Goal: Find specific page/section: Find specific page/section

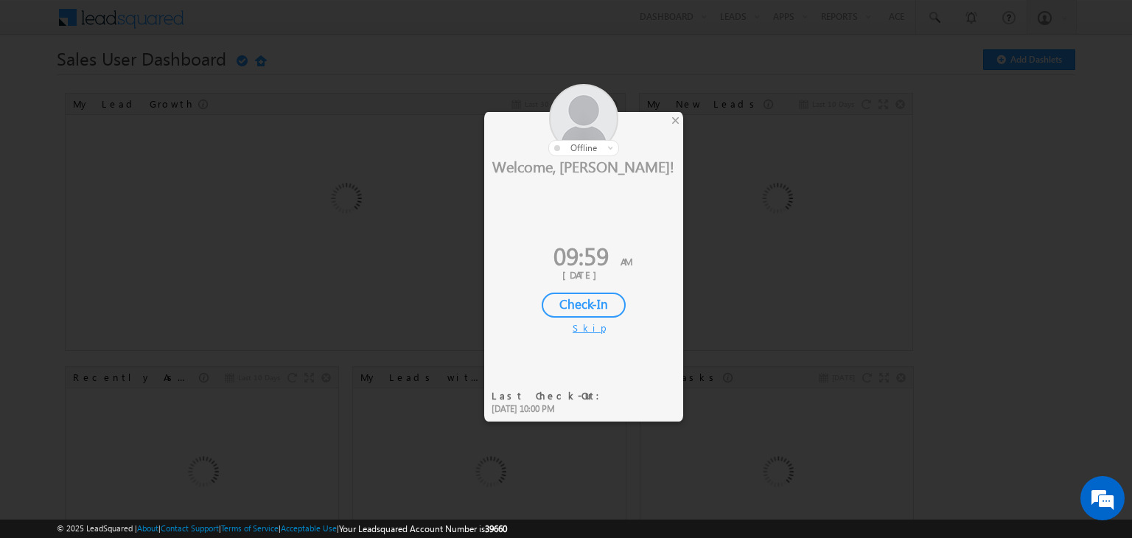
click at [586, 302] on div "Check-In" at bounding box center [584, 305] width 84 height 25
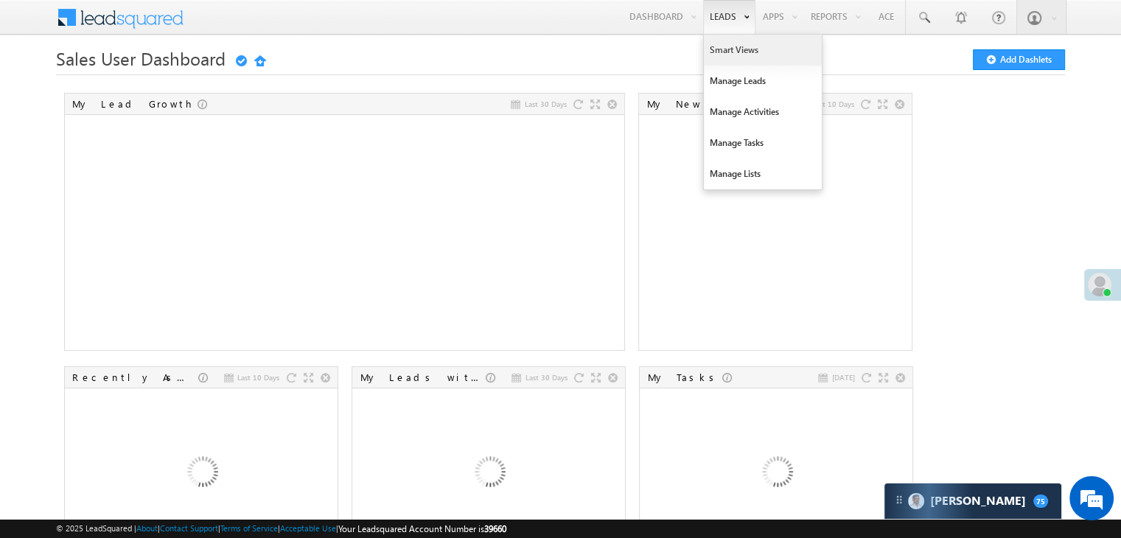
click at [719, 51] on link "Smart Views" at bounding box center [763, 50] width 118 height 31
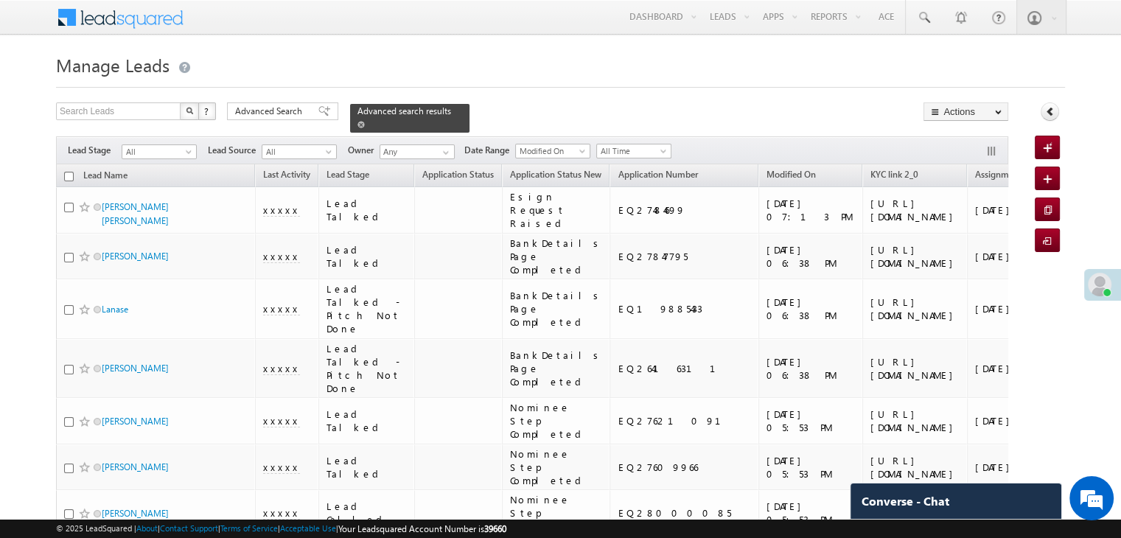
click at [365, 121] on span at bounding box center [360, 124] width 7 height 7
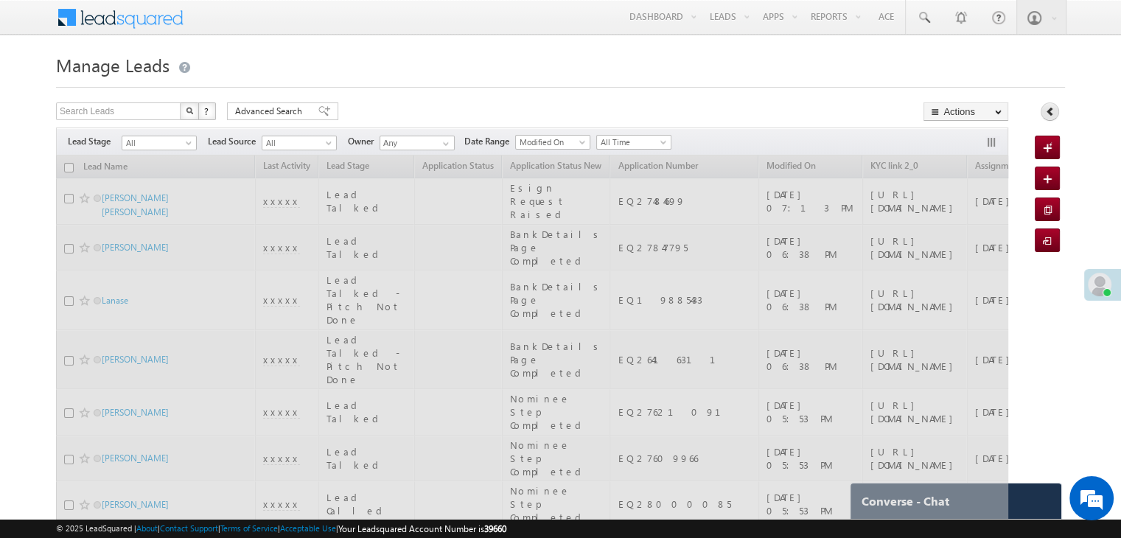
click at [1050, 111] on icon at bounding box center [1050, 111] width 10 height 10
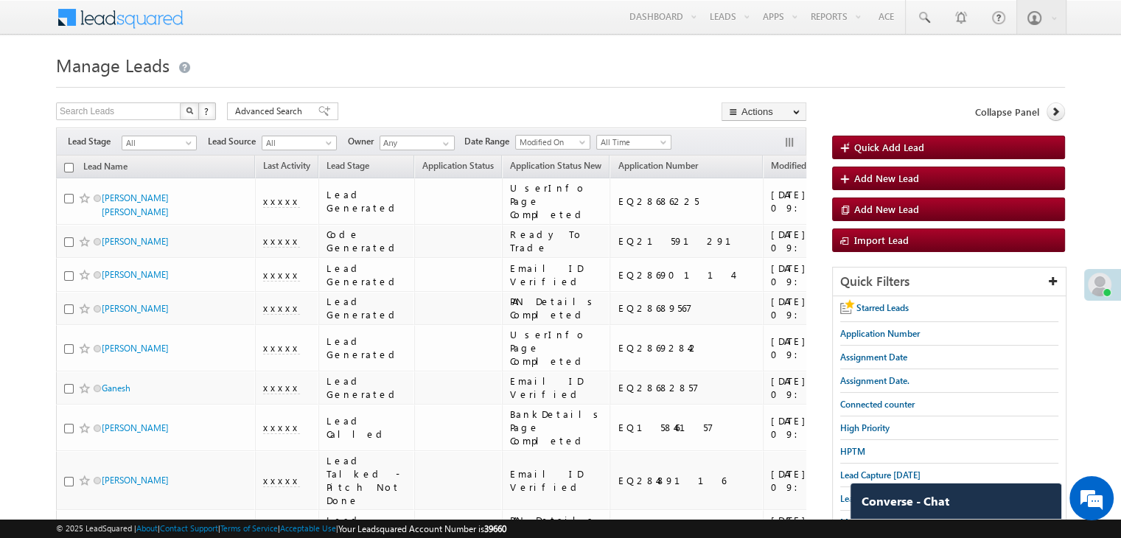
click at [878, 469] on span "Lead Capture today" at bounding box center [880, 474] width 80 height 11
